Goal: Check status: Check status

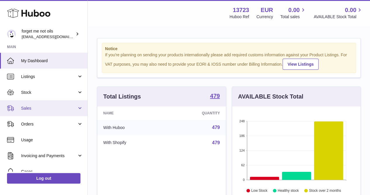
scroll to position [91, 128]
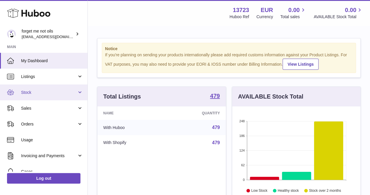
click at [44, 93] on span "Stock" at bounding box center [49, 93] width 56 height 6
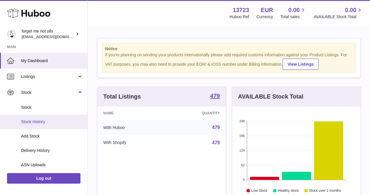
click at [33, 117] on link "Stock History" at bounding box center [44, 121] width 88 height 14
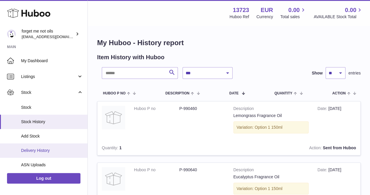
click at [46, 150] on span "Delivery History" at bounding box center [52, 151] width 62 height 6
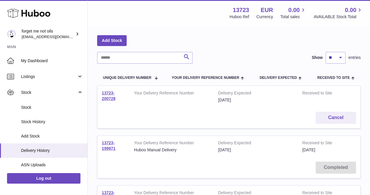
scroll to position [29, 0]
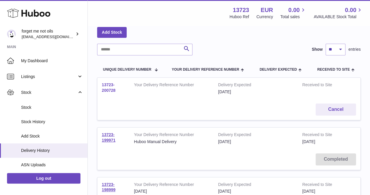
click at [106, 90] on link "13723-200728" at bounding box center [109, 87] width 14 height 10
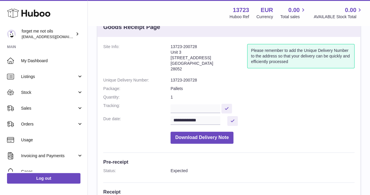
scroll to position [20, 0]
